Goal: Task Accomplishment & Management: Use online tool/utility

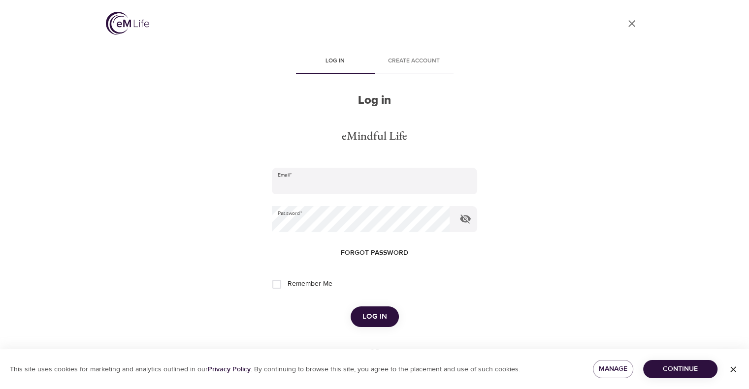
type input "[EMAIL_ADDRESS][DOMAIN_NAME]"
click at [371, 319] on span "Log in" at bounding box center [374, 317] width 25 height 13
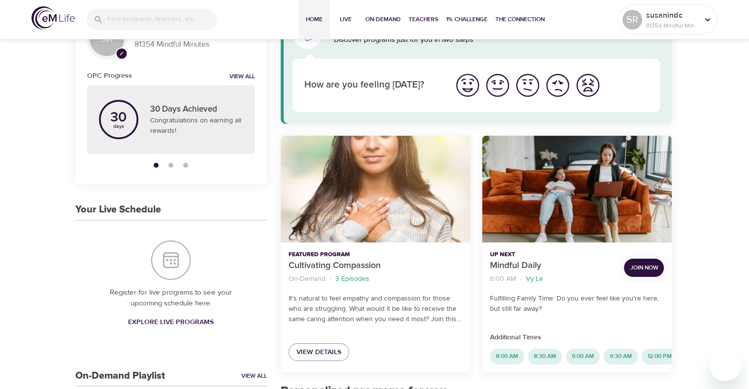
scroll to position [69, 0]
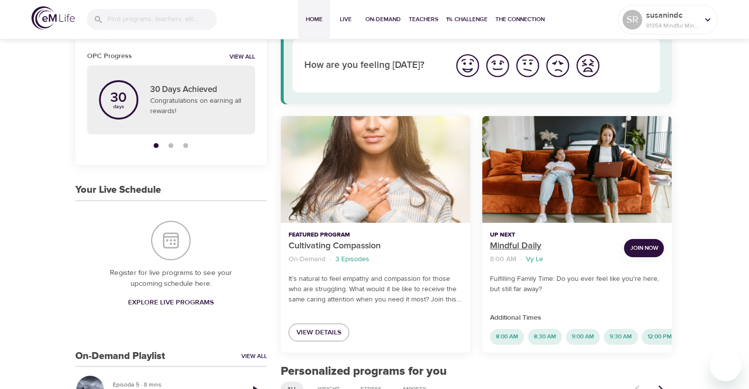
click at [533, 244] on p "Mindful Daily" at bounding box center [553, 246] width 126 height 13
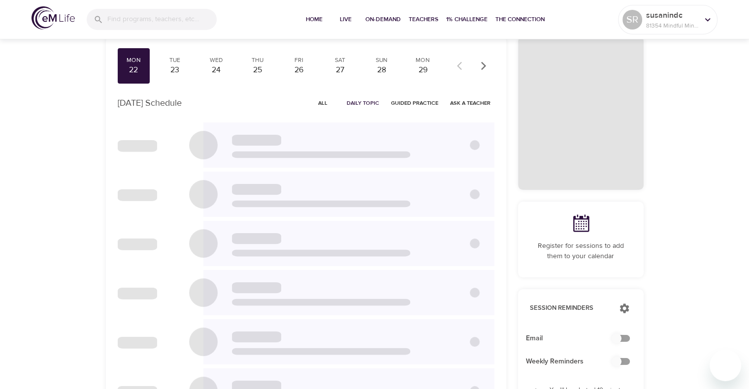
checkbox input "true"
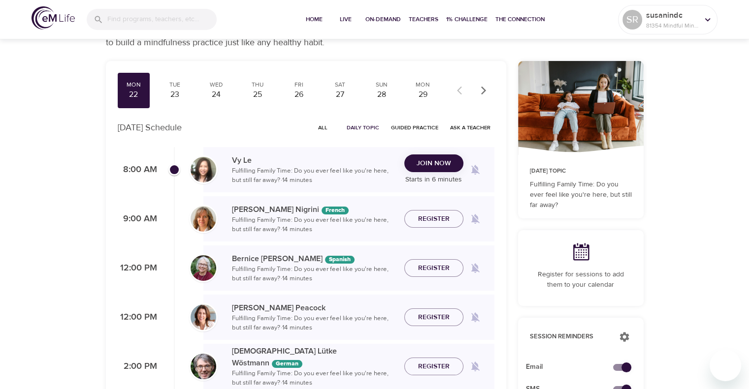
scroll to position [20, 0]
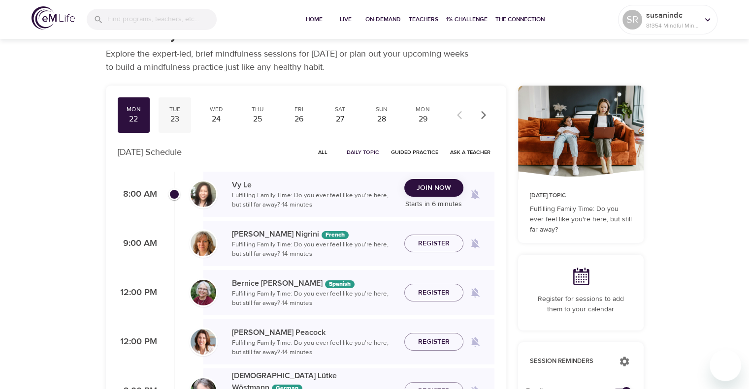
click at [175, 115] on div "23" at bounding box center [174, 119] width 25 height 11
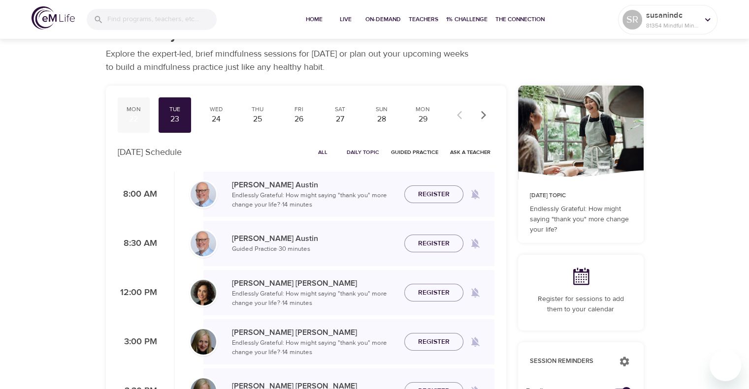
click at [138, 116] on div "22" at bounding box center [134, 119] width 25 height 11
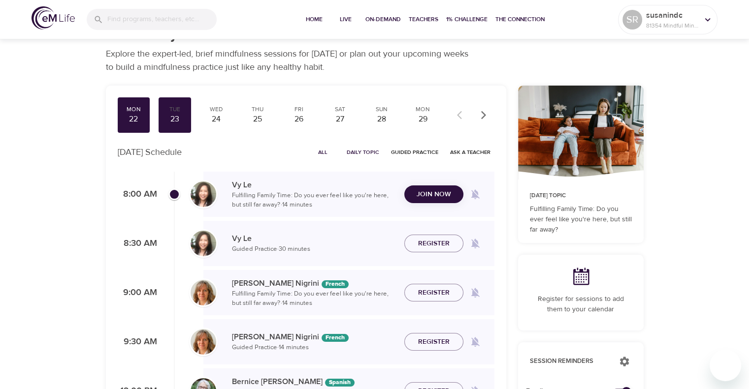
click at [436, 195] on button "Join Now" at bounding box center [433, 195] width 59 height 18
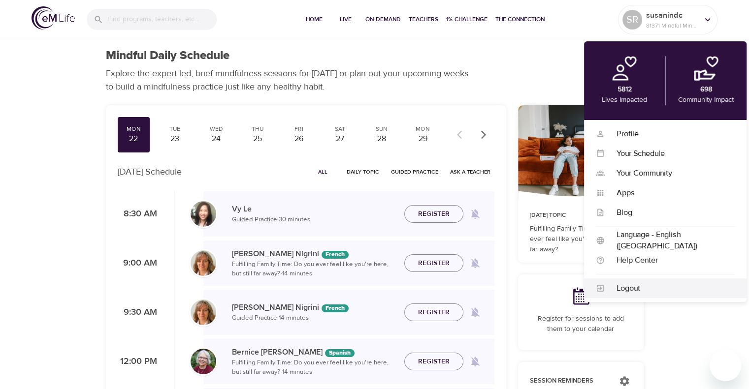
click at [623, 292] on div "Logout" at bounding box center [669, 288] width 130 height 11
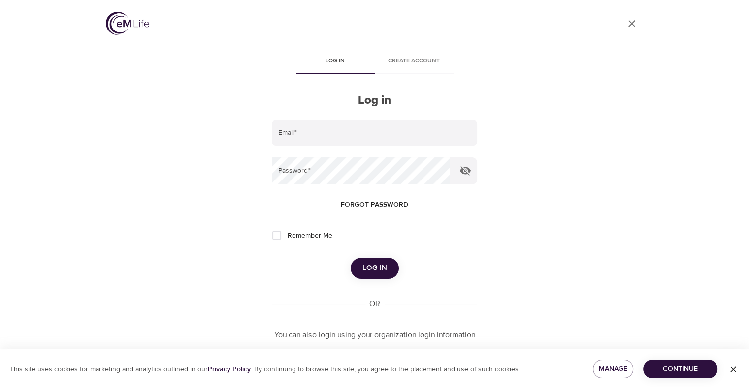
type input "[EMAIL_ADDRESS][DOMAIN_NAME]"
